Goal: Information Seeking & Learning: Learn about a topic

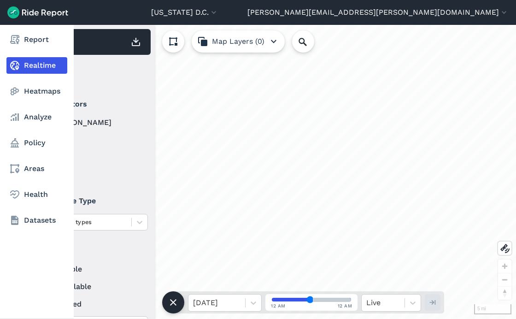
click at [17, 113] on icon at bounding box center [14, 116] width 11 height 11
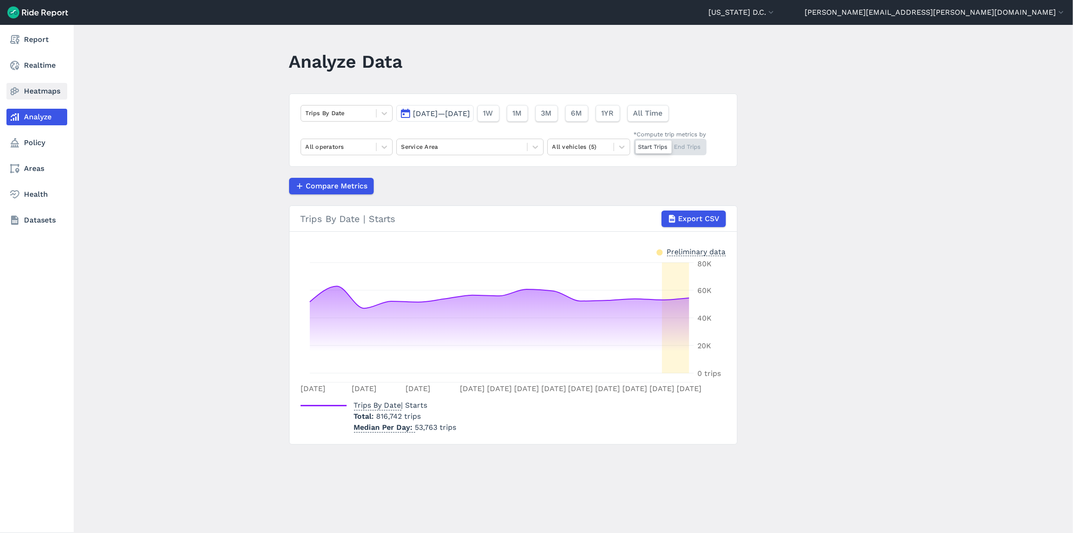
click at [17, 93] on icon at bounding box center [14, 91] width 11 height 11
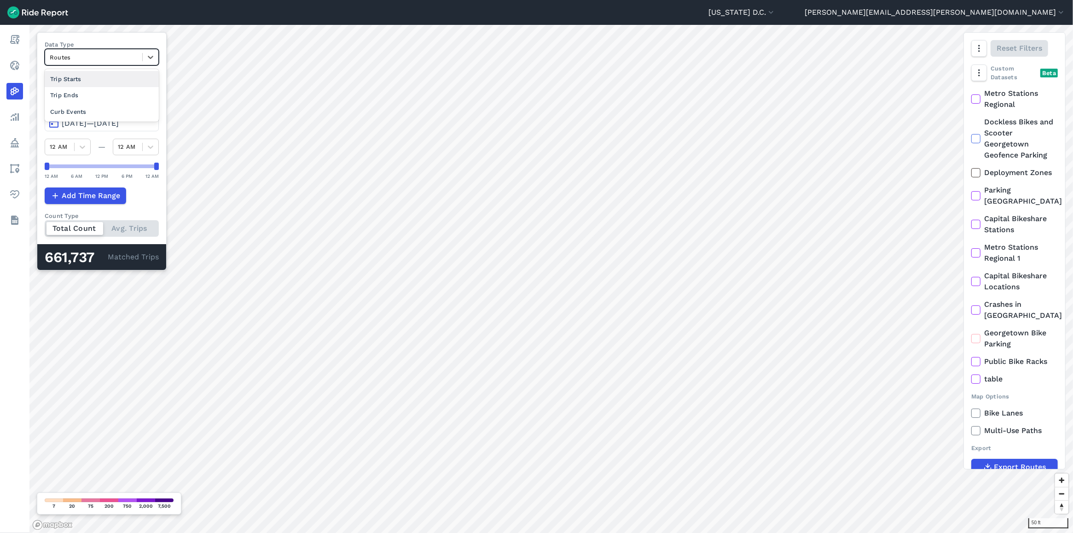
click at [126, 63] on div "Routes" at bounding box center [93, 57] width 97 height 14
click at [117, 96] on div "Trip Ends" at bounding box center [102, 95] width 114 height 16
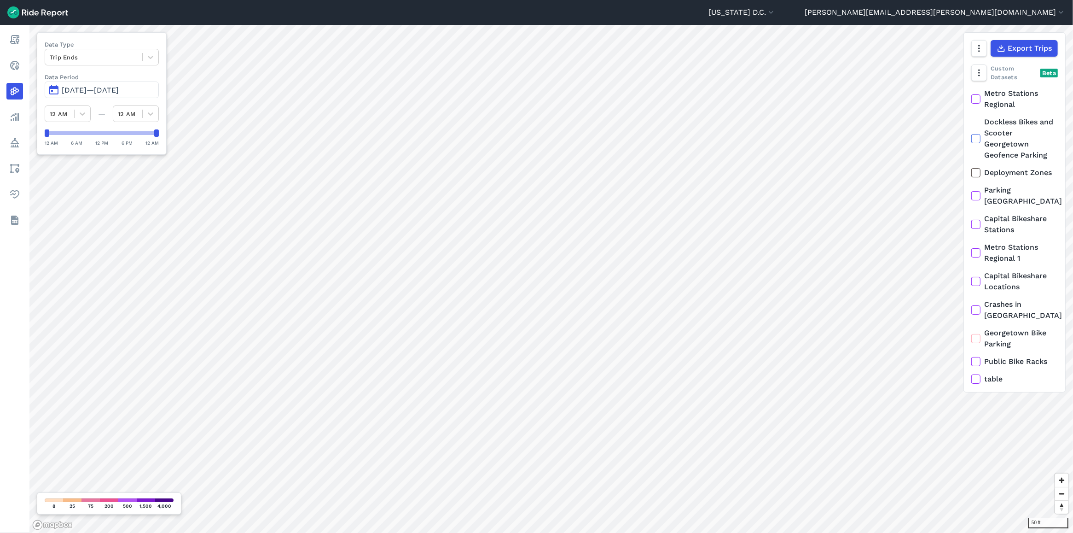
click at [104, 93] on span "[DATE]—[DATE]" at bounding box center [90, 90] width 57 height 9
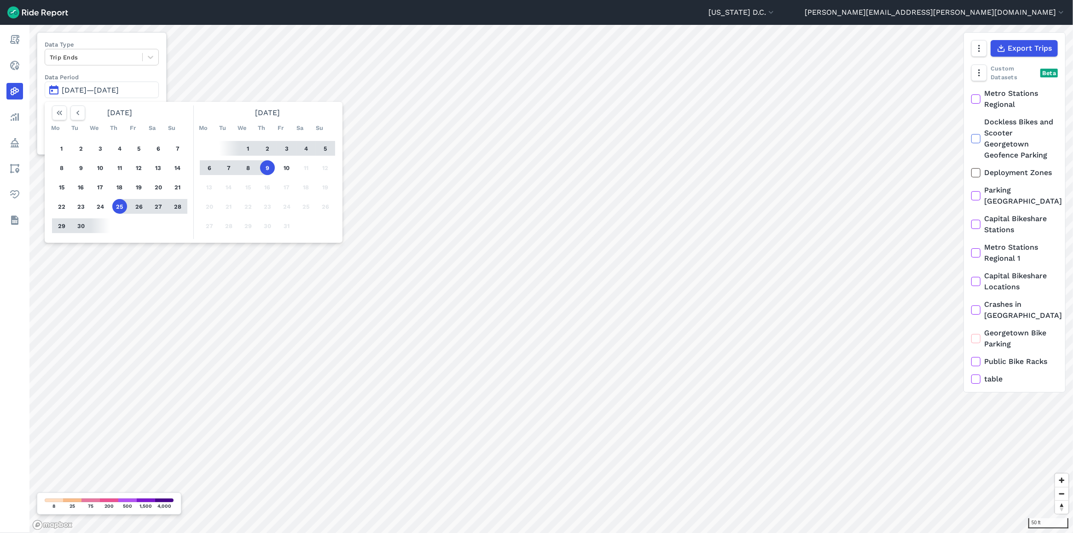
click at [60, 223] on button "29" at bounding box center [61, 225] width 15 height 15
click at [326, 150] on button "5" at bounding box center [325, 148] width 15 height 15
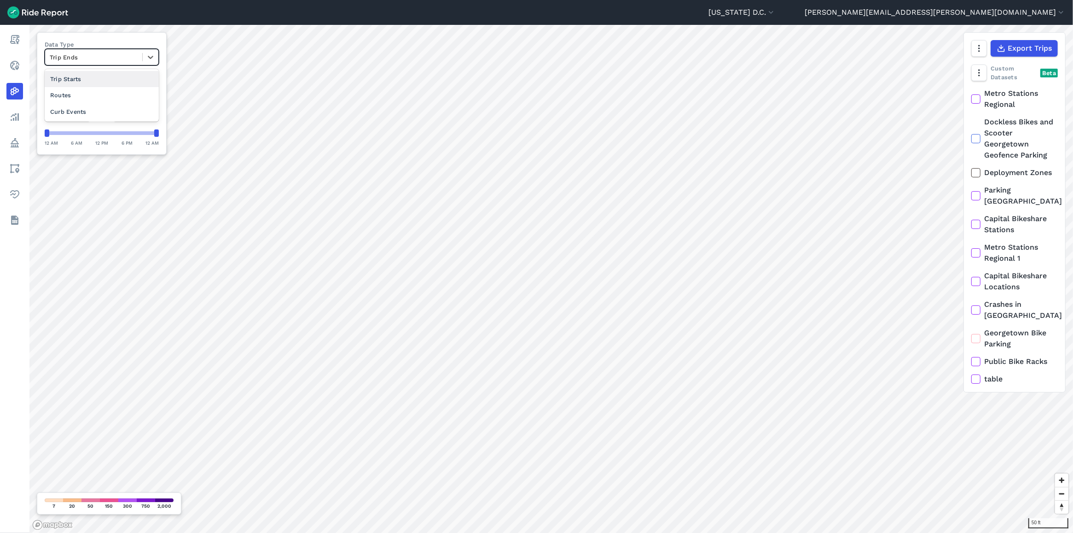
click at [117, 56] on div at bounding box center [94, 57] width 88 height 11
click at [110, 110] on div "Curb Events" at bounding box center [102, 112] width 114 height 16
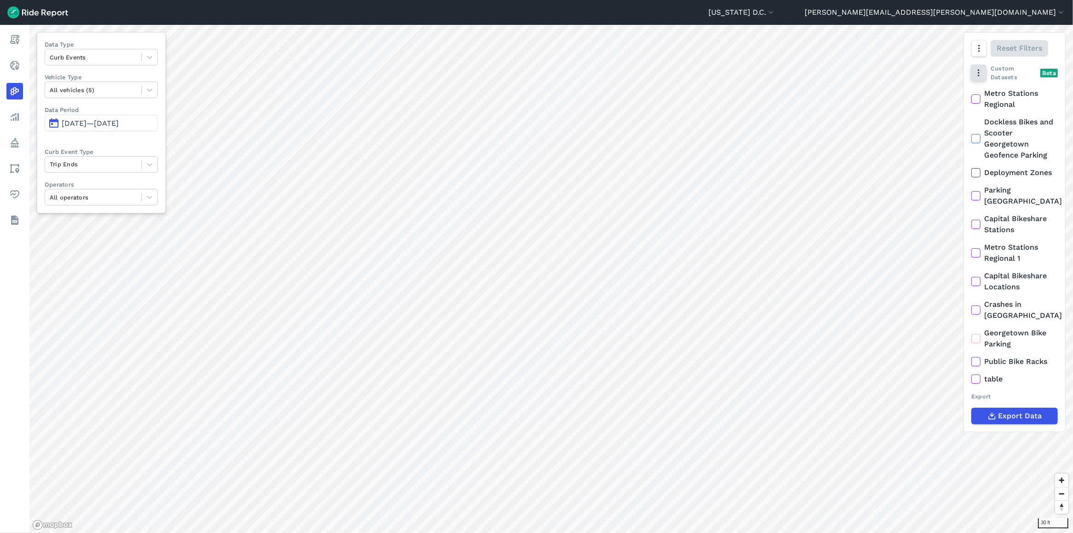
click at [515, 73] on use "button" at bounding box center [978, 73] width 1 height 7
click at [515, 49] on icon "button" at bounding box center [978, 48] width 9 height 9
click at [515, 93] on label "Satellite" at bounding box center [929, 87] width 51 height 19
click at [515, 52] on input "Satellite" at bounding box center [904, 49] width 0 height 6
click at [106, 165] on div at bounding box center [93, 164] width 87 height 11
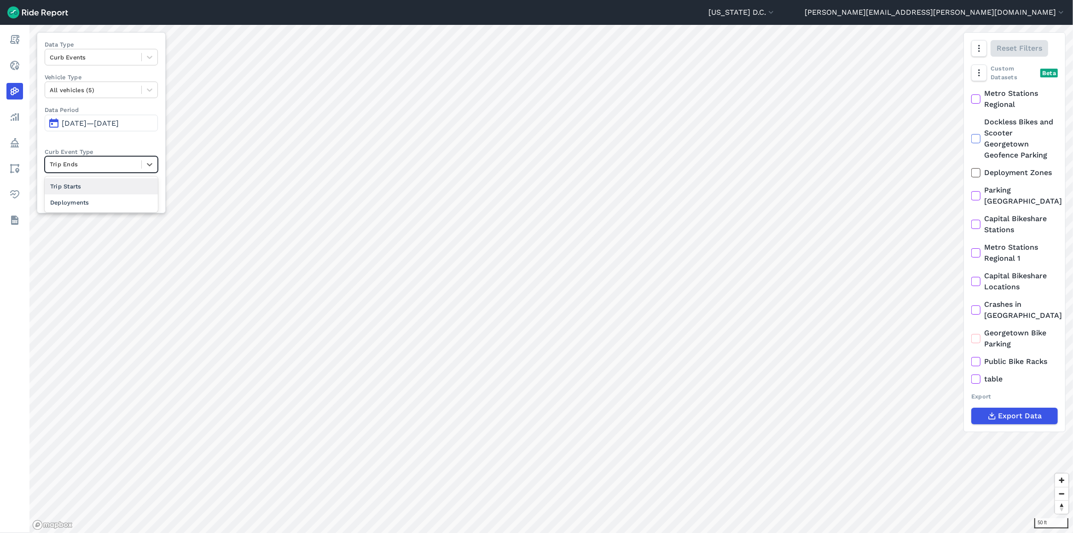
click at [93, 186] on div "Trip Starts" at bounding box center [101, 186] width 113 height 16
drag, startPoint x: 107, startPoint y: 166, endPoint x: 107, endPoint y: 174, distance: 7.4
click at [107, 166] on div at bounding box center [93, 164] width 87 height 11
click at [104, 188] on div "Trip Ends" at bounding box center [101, 186] width 113 height 16
